Goal: Task Accomplishment & Management: Complete application form

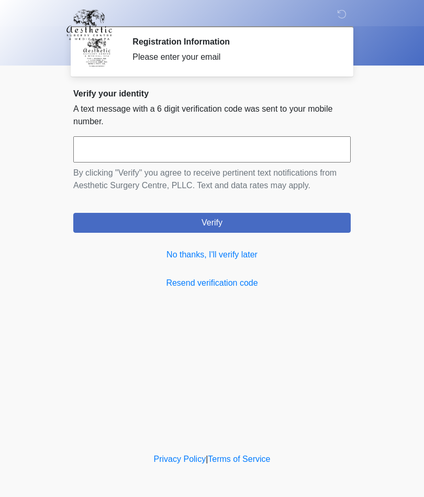
click at [255, 252] on link "No thanks, I'll verify later" at bounding box center [212, 254] width 278 height 13
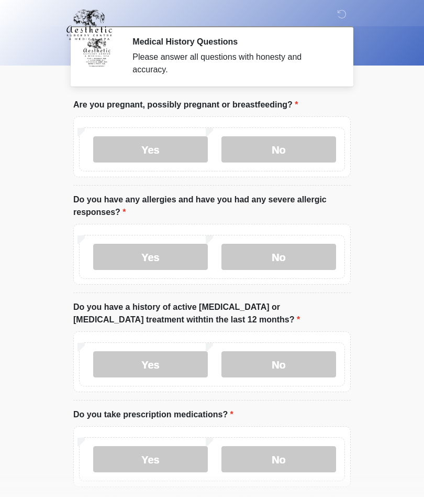
click at [290, 149] on label "No" at bounding box center [279, 149] width 115 height 26
click at [297, 244] on label "No" at bounding box center [279, 257] width 115 height 26
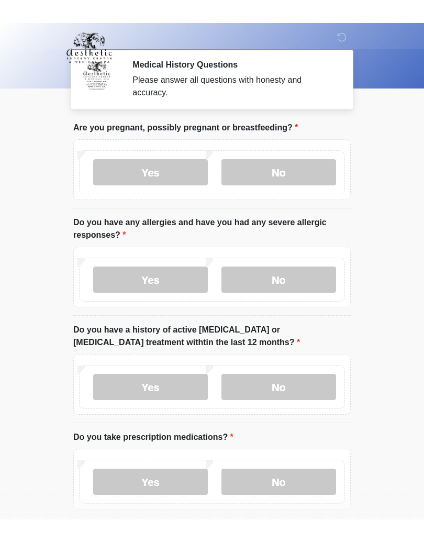
scroll to position [48, 0]
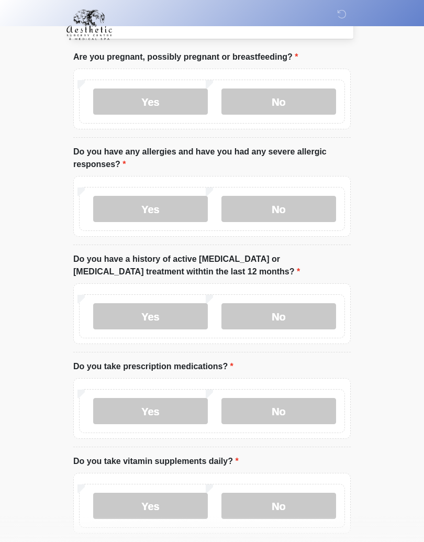
click at [304, 313] on label "No" at bounding box center [279, 316] width 115 height 26
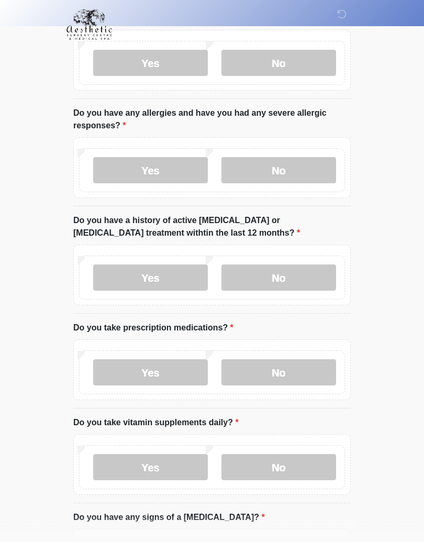
click at [307, 364] on label "No" at bounding box center [279, 373] width 115 height 26
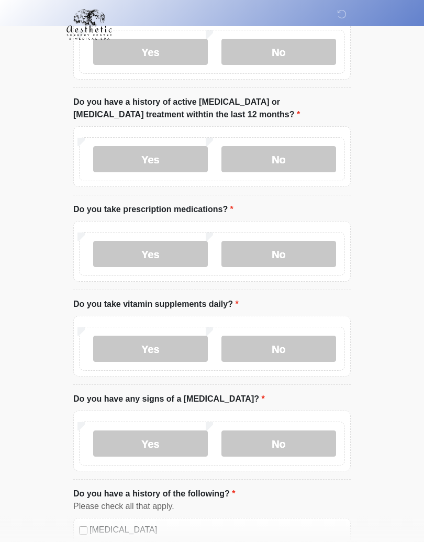
scroll to position [211, 0]
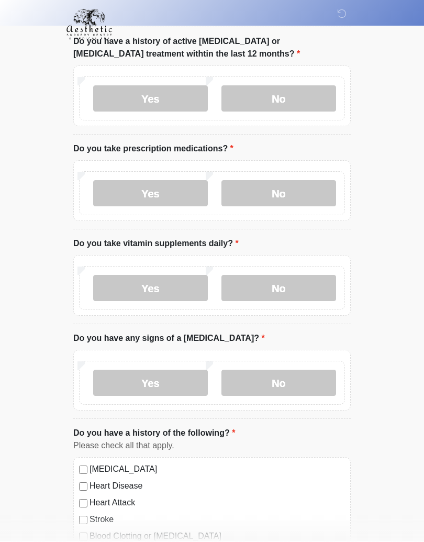
click at [308, 284] on label "No" at bounding box center [279, 289] width 115 height 26
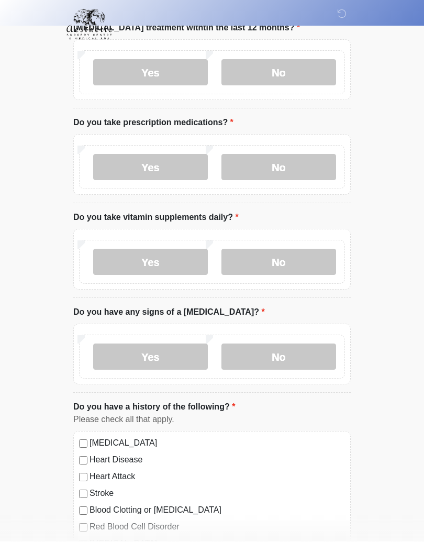
scroll to position [311, 0]
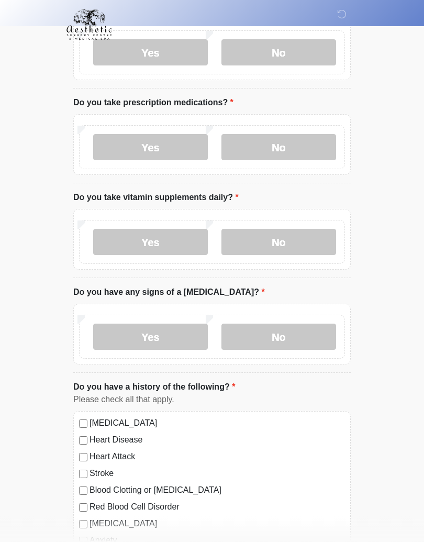
click at [317, 332] on label "No" at bounding box center [279, 337] width 115 height 26
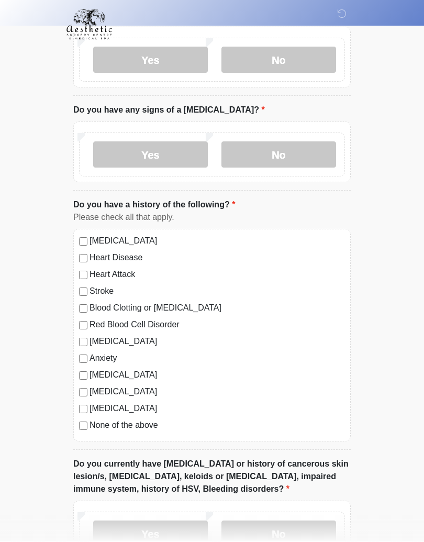
scroll to position [494, 0]
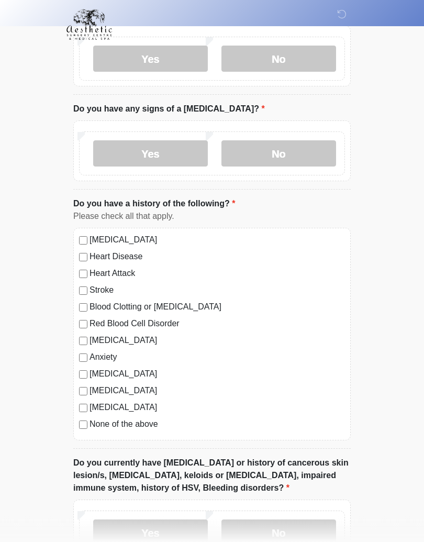
click at [152, 419] on label "None of the above" at bounding box center [218, 425] width 256 height 13
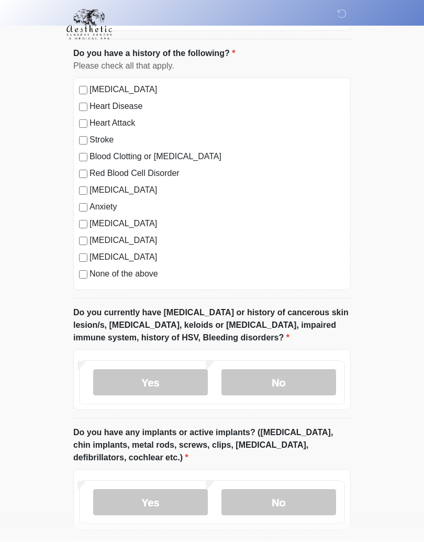
scroll to position [687, 0]
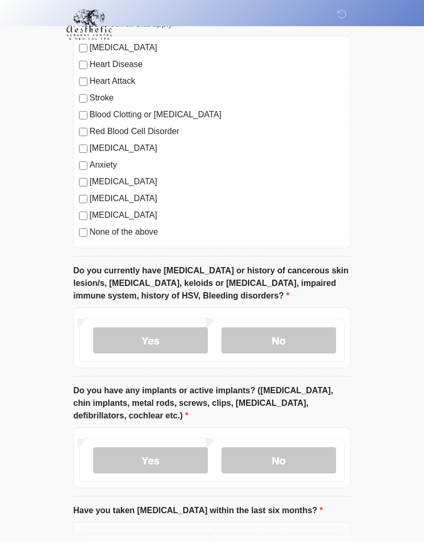
click at [301, 338] on label "No" at bounding box center [279, 341] width 115 height 26
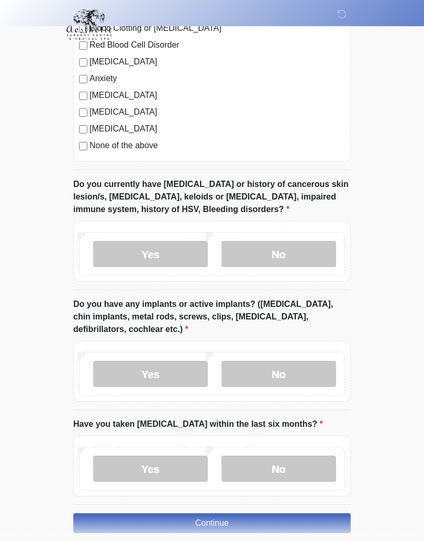
scroll to position [789, 0]
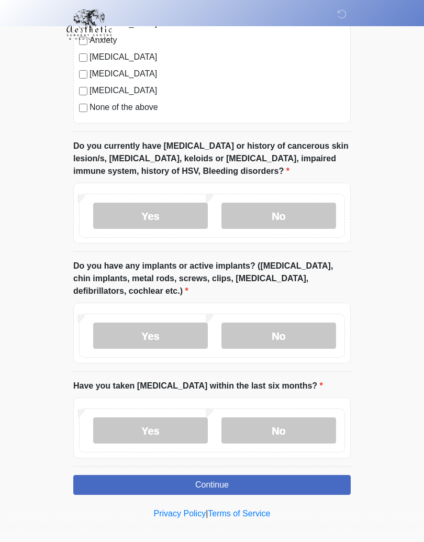
click at [311, 339] on label "No" at bounding box center [279, 336] width 115 height 26
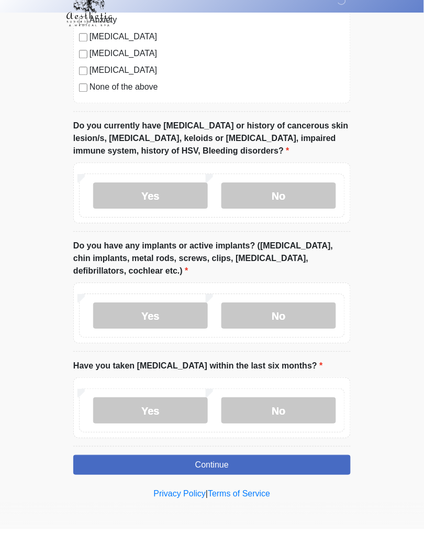
scroll to position [819, 0]
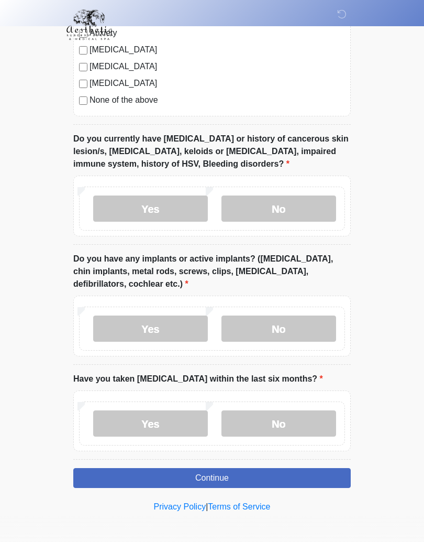
click at [305, 424] on label "No" at bounding box center [279, 423] width 115 height 26
click at [282, 472] on button "Continue" at bounding box center [212, 478] width 278 height 20
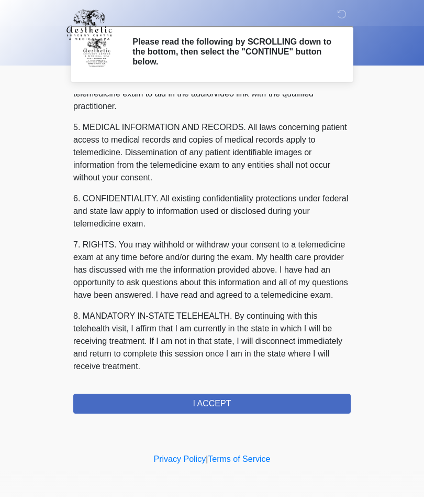
scroll to position [333, 0]
click at [272, 401] on button "I ACCEPT" at bounding box center [212, 403] width 278 height 20
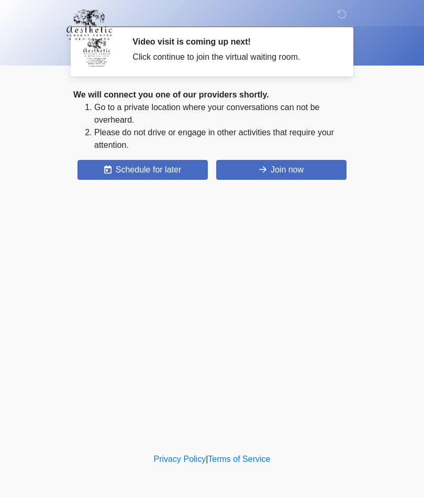
click at [315, 176] on button "Join now" at bounding box center [281, 170] width 130 height 20
